Goal: Task Accomplishment & Management: Use online tool/utility

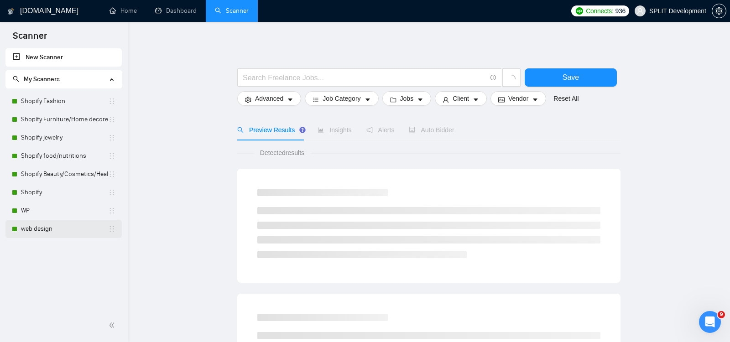
click at [52, 226] on link "web design" at bounding box center [64, 229] width 87 height 18
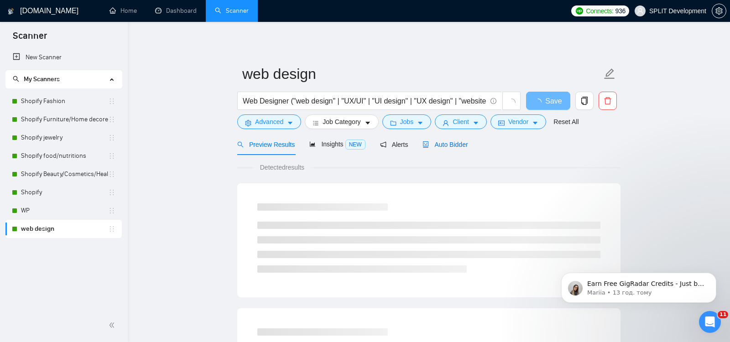
click at [454, 145] on span "Auto Bidder" at bounding box center [445, 144] width 45 height 7
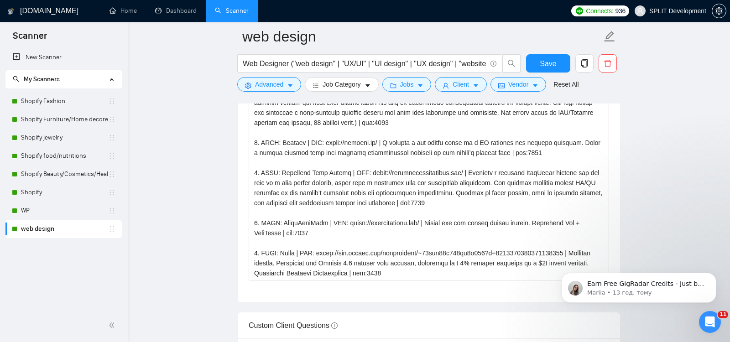
scroll to position [1115, 0]
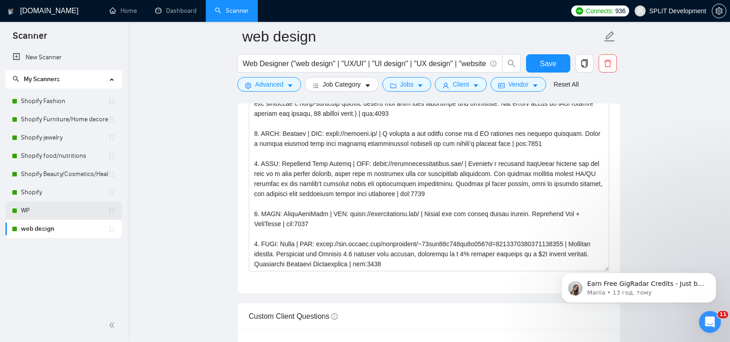
click at [24, 210] on link "WP" at bounding box center [64, 211] width 87 height 18
